Goal: Communication & Community: Share content

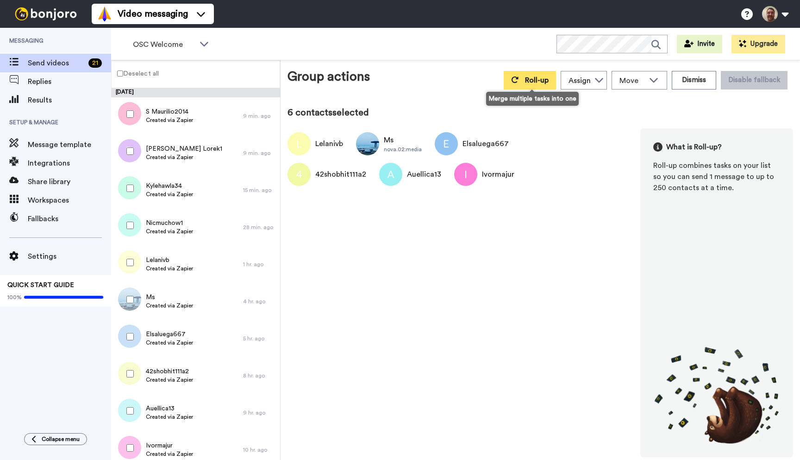
click at [536, 80] on span "Roll-up" at bounding box center [537, 79] width 24 height 7
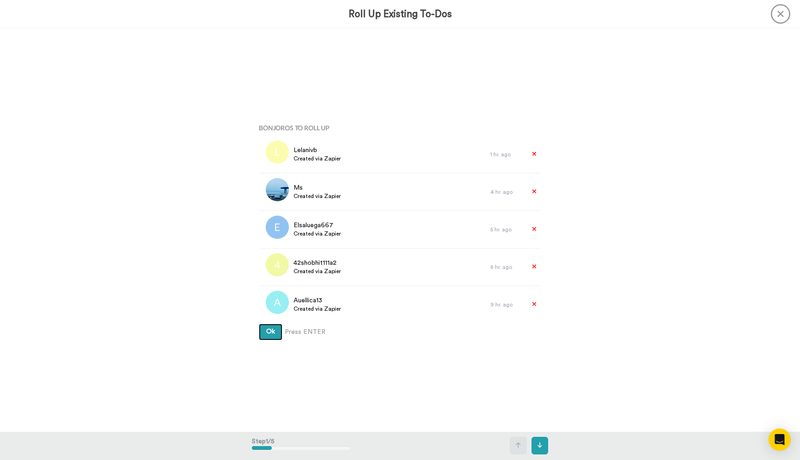
click at [273, 334] on span "Ok" at bounding box center [270, 331] width 9 height 6
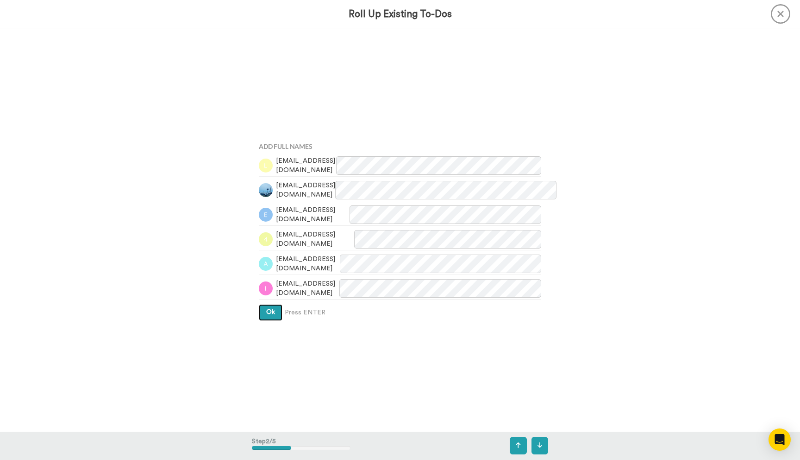
click at [269, 313] on span "Ok" at bounding box center [270, 312] width 9 height 6
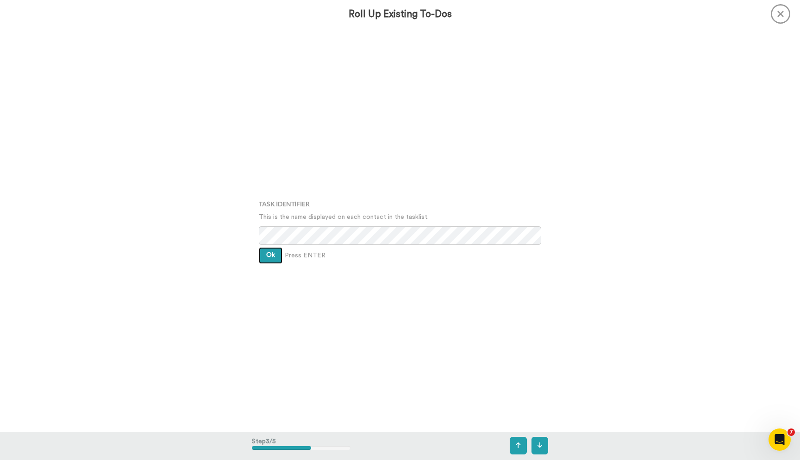
click at [271, 249] on button "Ok" at bounding box center [271, 255] width 24 height 17
click at [271, 249] on span "Ok" at bounding box center [270, 248] width 9 height 6
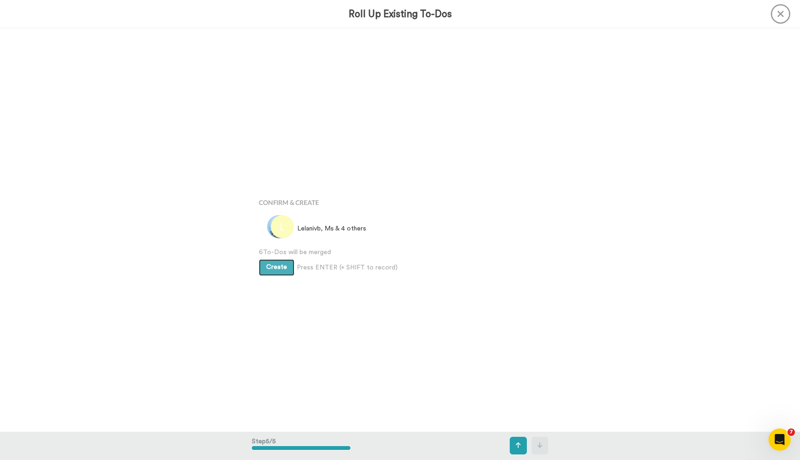
scroll to position [1611, 0]
click at [271, 258] on span "Create" at bounding box center [276, 261] width 21 height 6
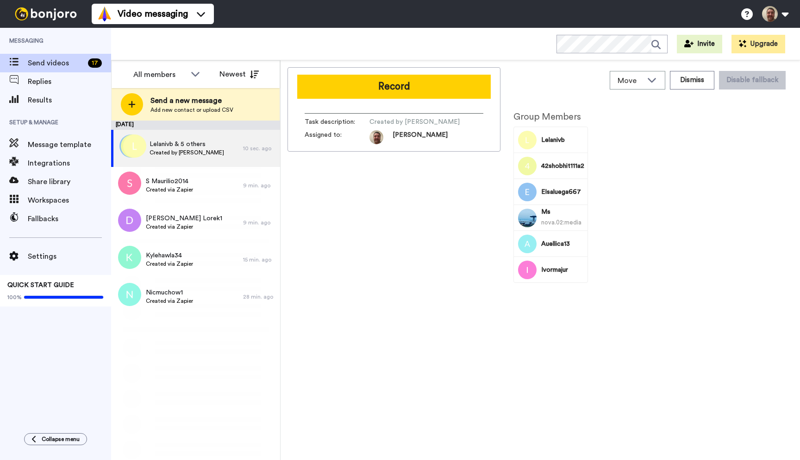
click at [392, 92] on button "Record" at bounding box center [394, 87] width 194 height 24
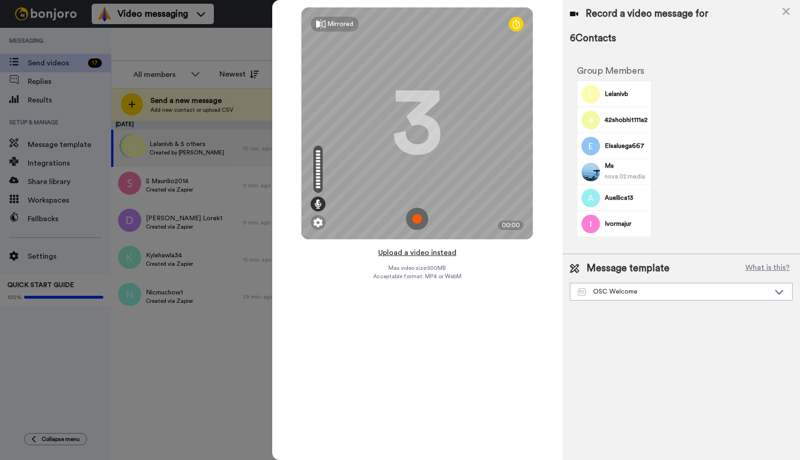
click at [428, 251] on button "Upload a video instead" at bounding box center [418, 252] width 84 height 12
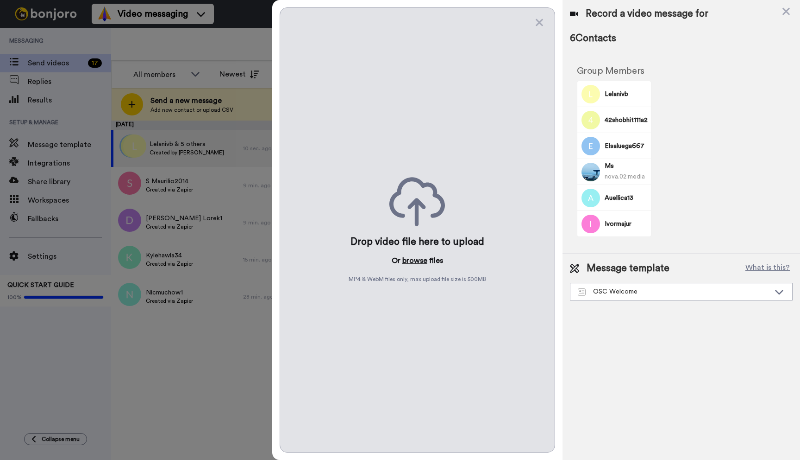
click at [418, 264] on button "browse" at bounding box center [415, 260] width 25 height 11
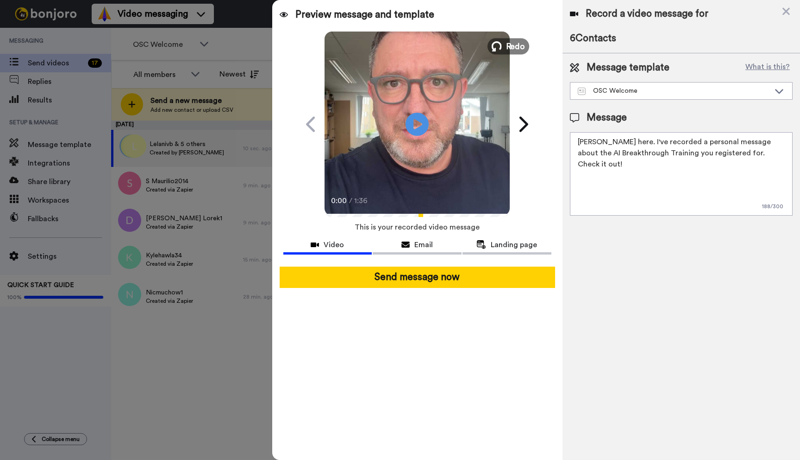
click at [507, 42] on span "Redo" at bounding box center [515, 46] width 19 height 12
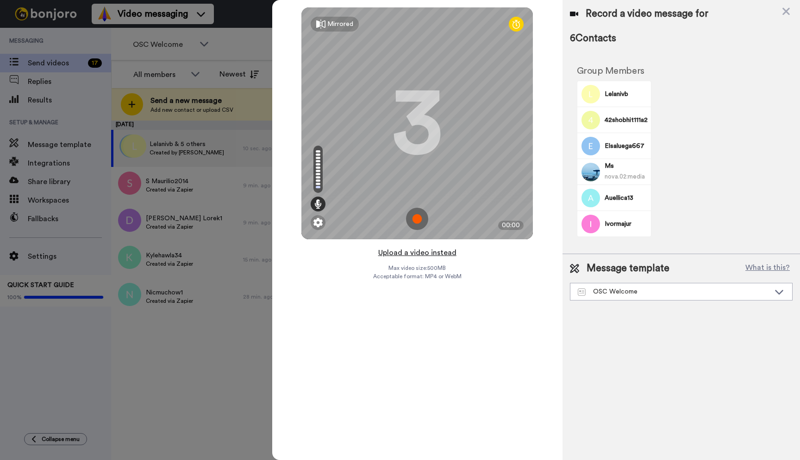
click at [417, 251] on button "Upload a video instead" at bounding box center [418, 252] width 84 height 12
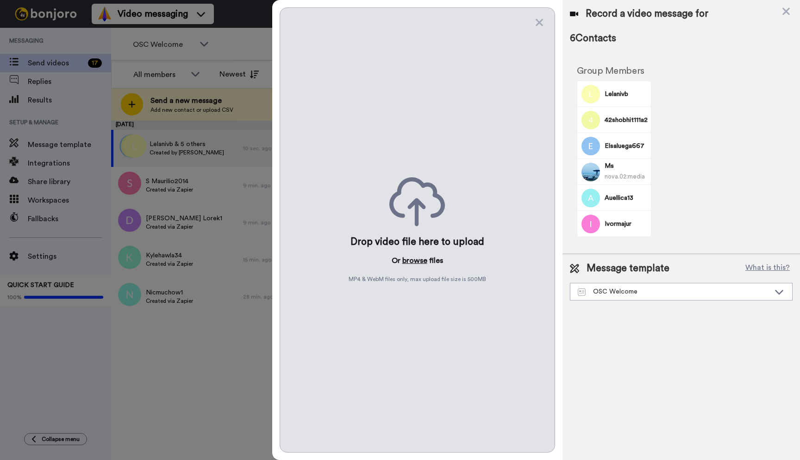
click at [417, 259] on button "browse" at bounding box center [415, 260] width 25 height 11
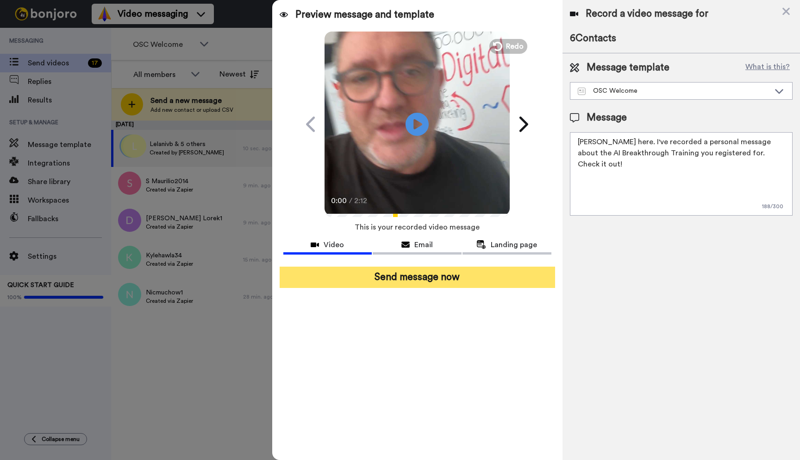
click at [417, 279] on button "Send message now" at bounding box center [418, 276] width 276 height 21
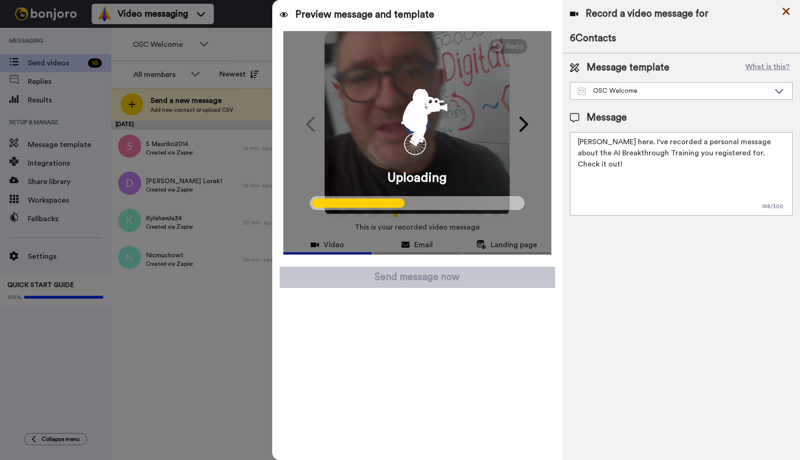
click at [787, 13] on icon at bounding box center [786, 11] width 7 height 7
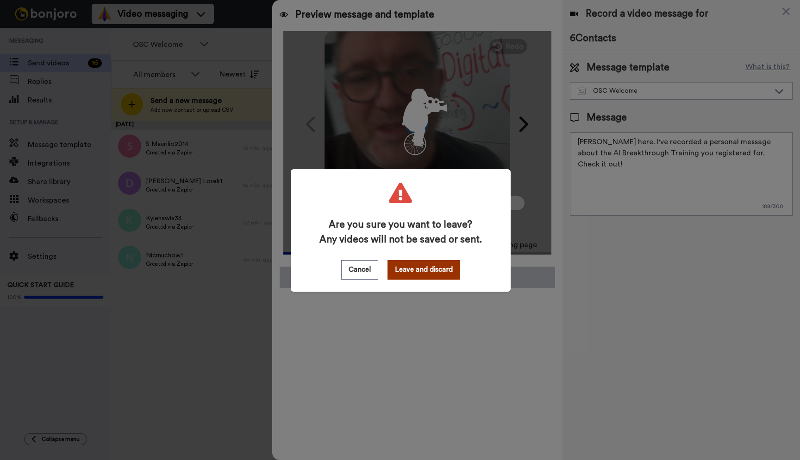
click at [429, 269] on button "Leave and discard" at bounding box center [424, 269] width 73 height 19
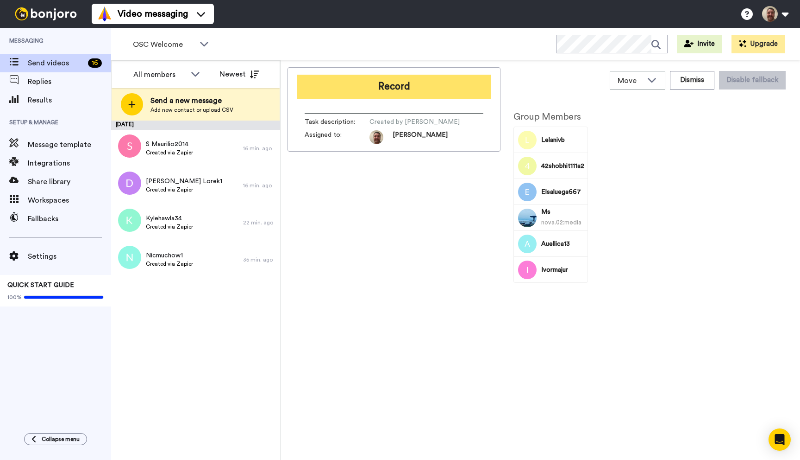
click at [396, 88] on button "Record" at bounding box center [394, 87] width 194 height 24
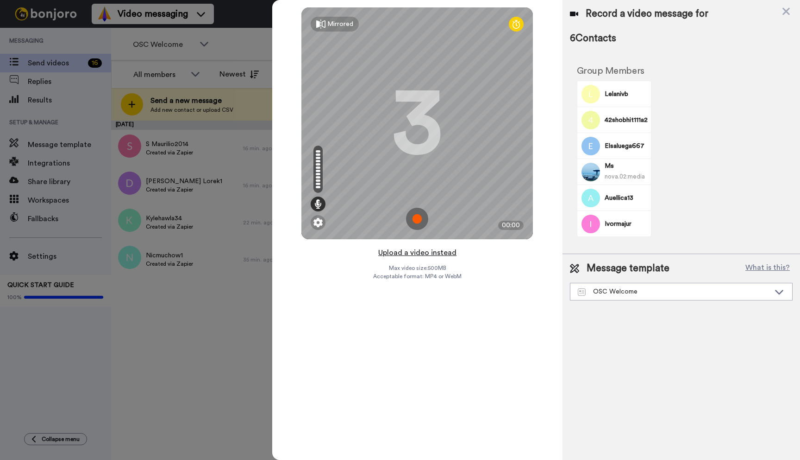
click at [420, 254] on button "Upload a video instead" at bounding box center [418, 252] width 84 height 12
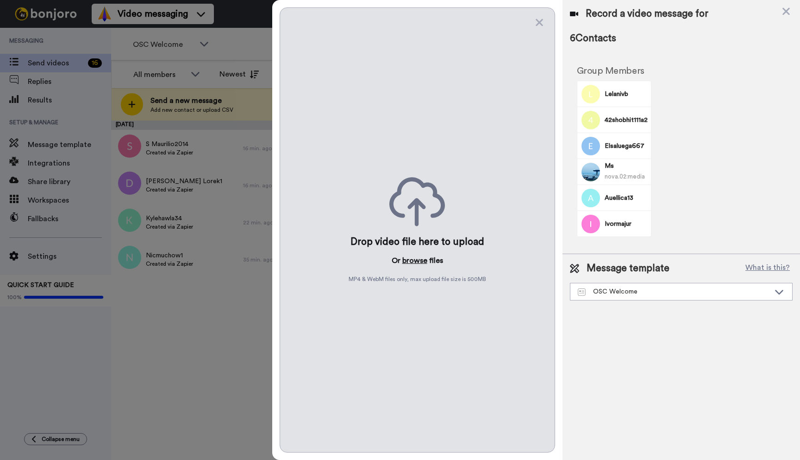
click at [417, 260] on button "browse" at bounding box center [415, 260] width 25 height 11
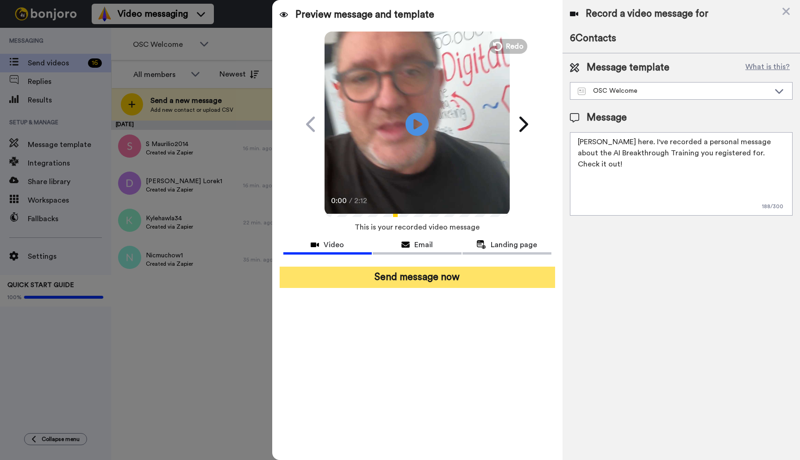
click at [431, 271] on button "Send message now" at bounding box center [418, 276] width 276 height 21
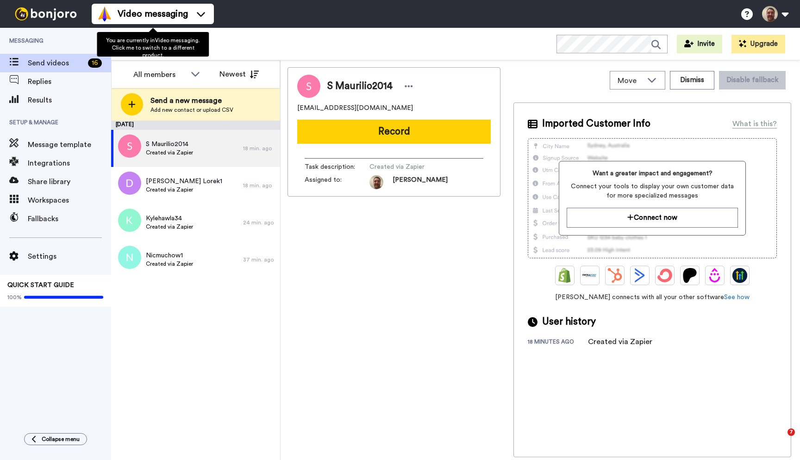
click at [247, 36] on div "OSC Welcome Invite Upgrade" at bounding box center [455, 44] width 689 height 32
click at [205, 39] on icon at bounding box center [204, 43] width 11 height 9
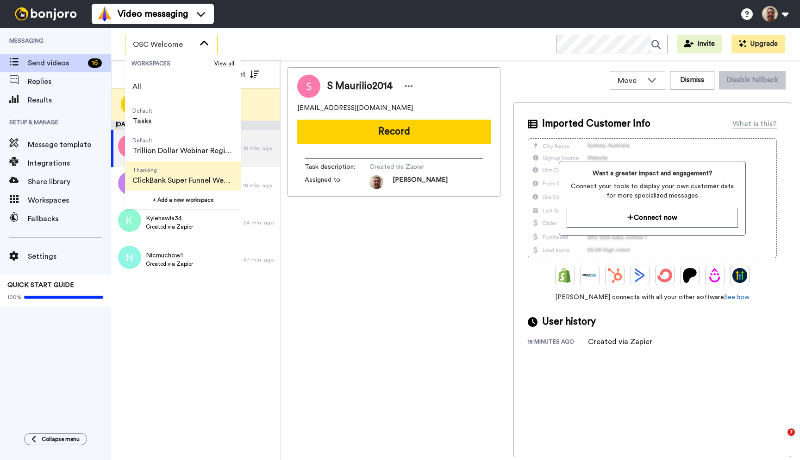
click at [198, 171] on span "Thanking" at bounding box center [182, 169] width 101 height 7
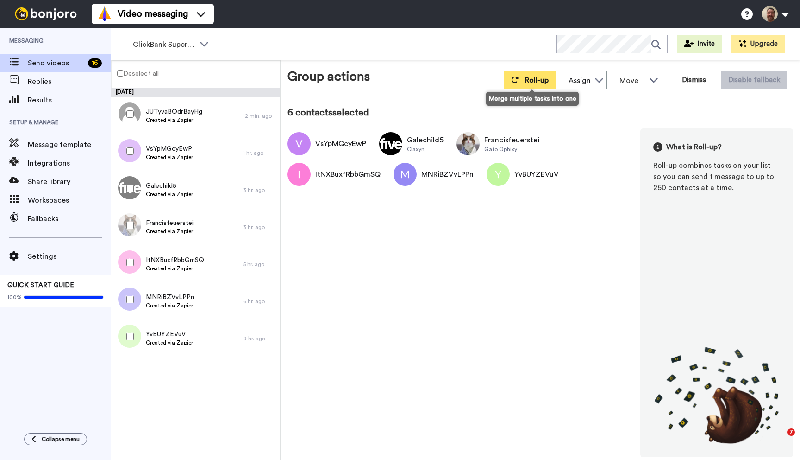
click at [542, 80] on span "Roll-up" at bounding box center [537, 79] width 24 height 7
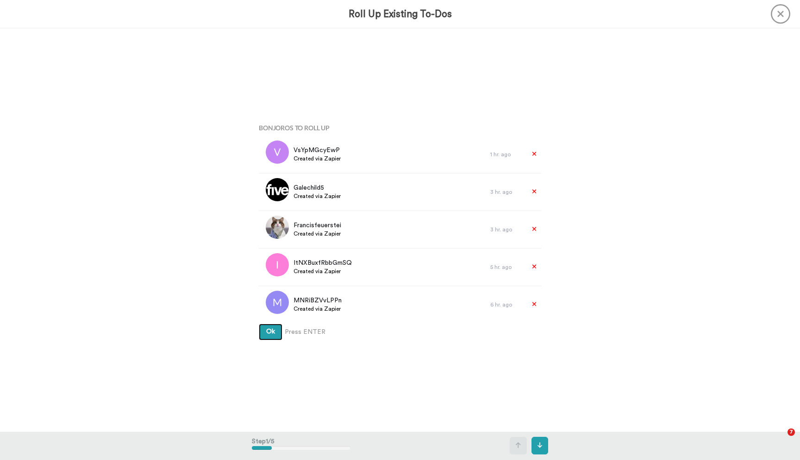
click at [259, 323] on button "Ok" at bounding box center [271, 331] width 24 height 17
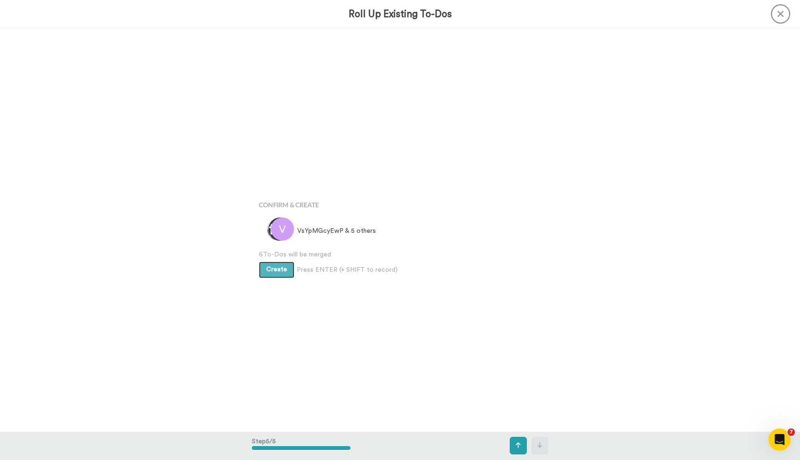
scroll to position [1611, 0]
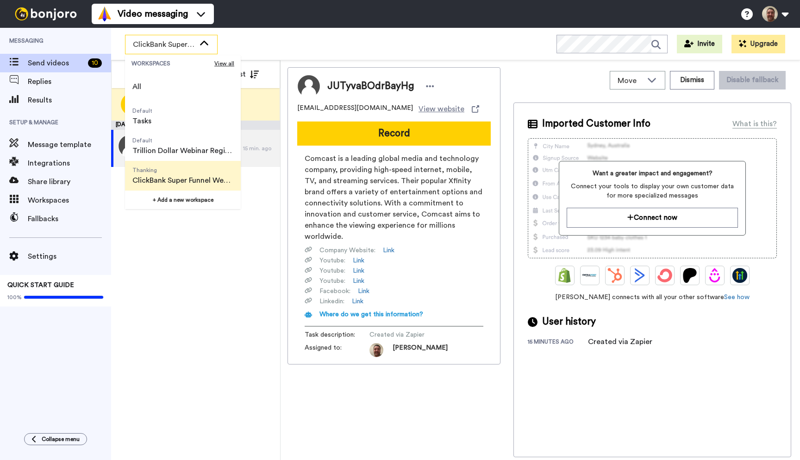
scroll to position [59, 0]
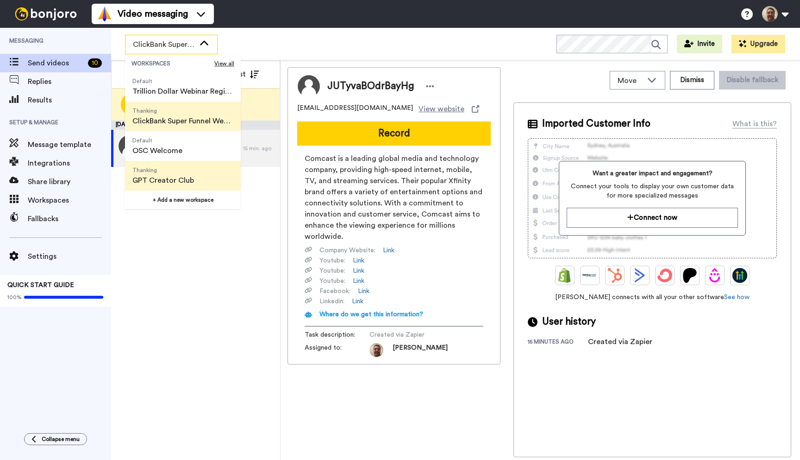
click at [164, 174] on span "Thanking GPT Creator Club" at bounding box center [163, 176] width 76 height 30
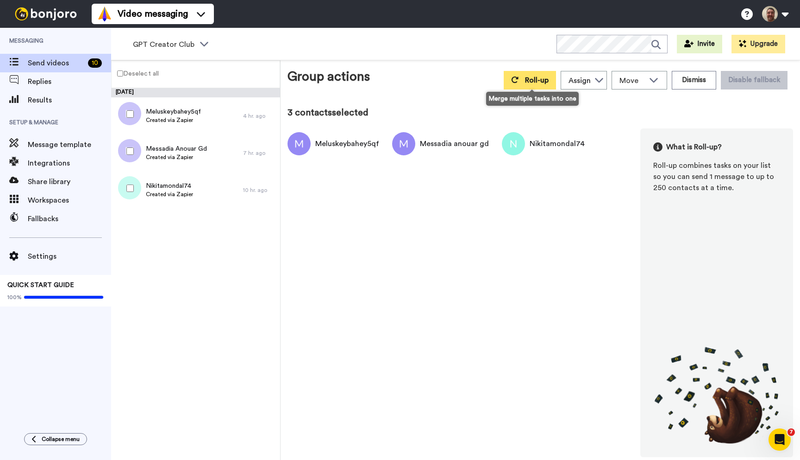
click at [536, 81] on span "Roll-up" at bounding box center [537, 79] width 24 height 7
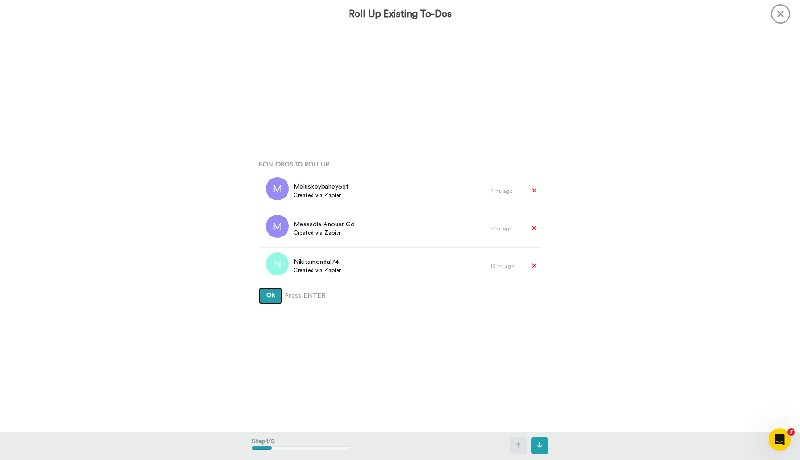
click at [259, 287] on button "Ok" at bounding box center [271, 295] width 24 height 17
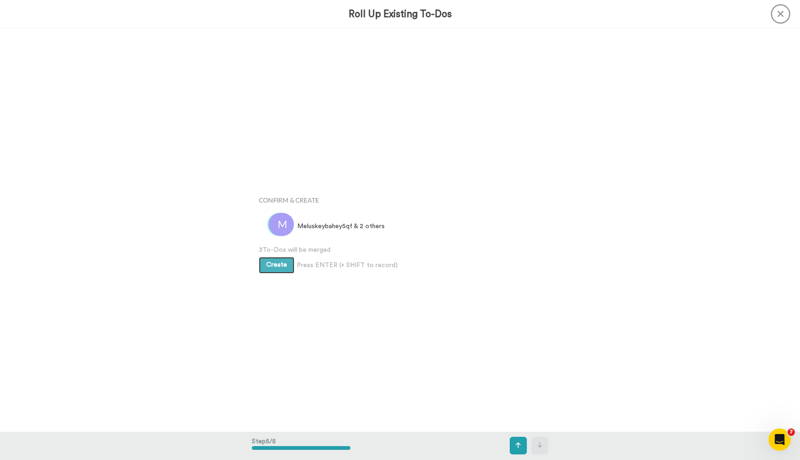
scroll to position [1611, 0]
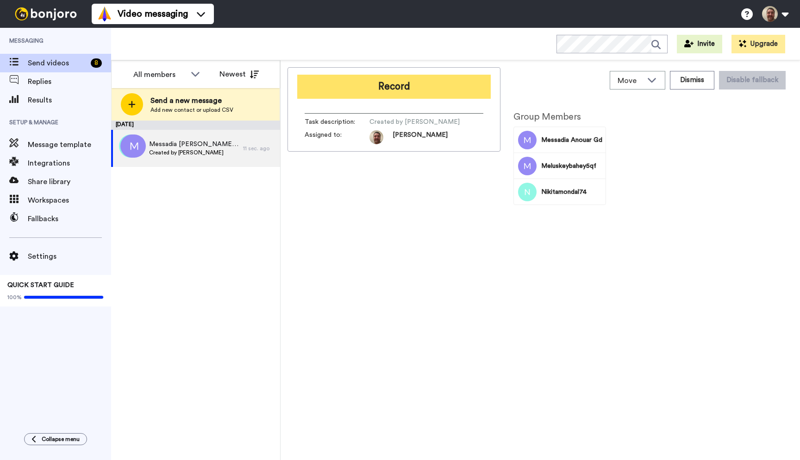
click at [381, 87] on button "Record" at bounding box center [394, 87] width 194 height 24
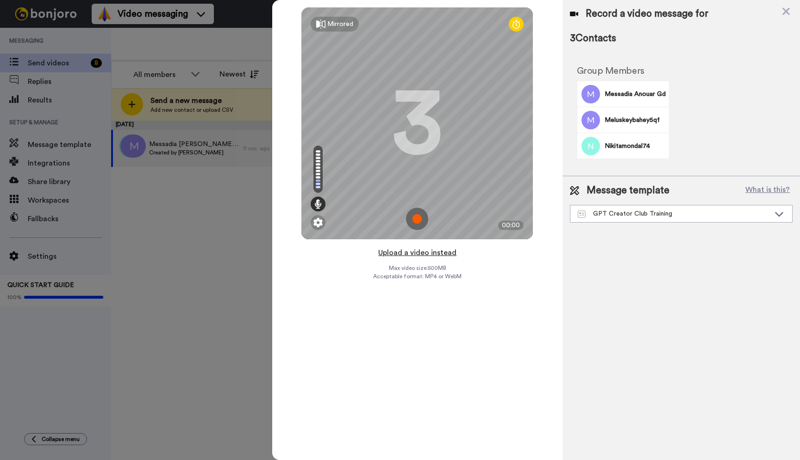
click at [418, 252] on button "Upload a video instead" at bounding box center [418, 252] width 84 height 12
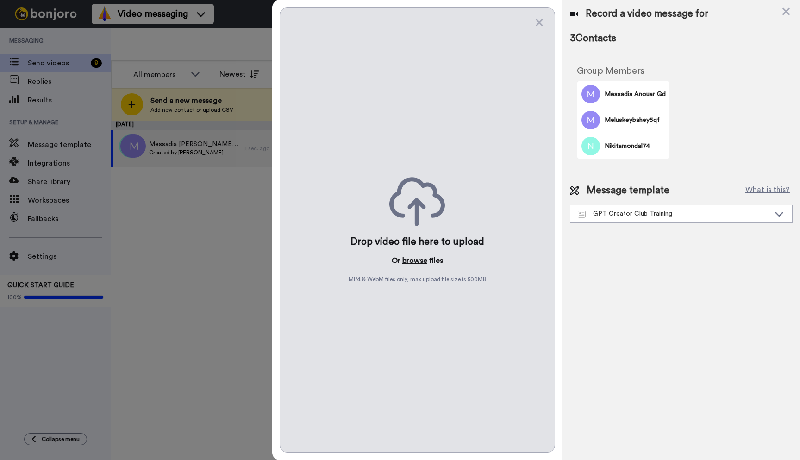
click at [413, 260] on button "browse" at bounding box center [415, 260] width 25 height 11
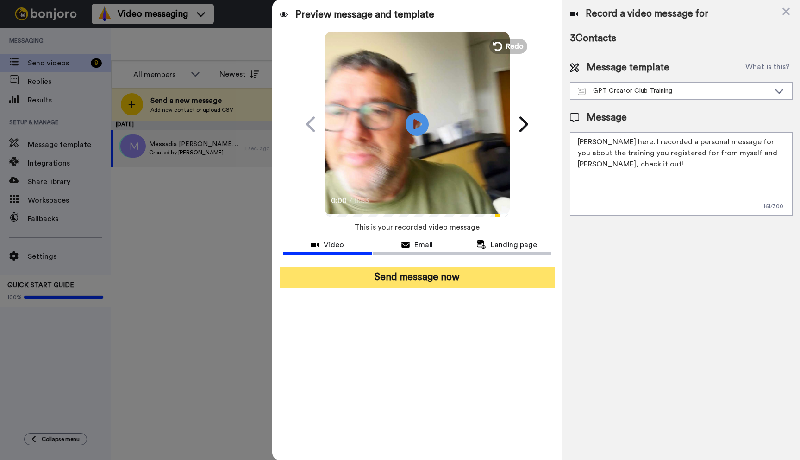
click at [436, 277] on button "Send message now" at bounding box center [418, 276] width 276 height 21
